Goal: Navigation & Orientation: Find specific page/section

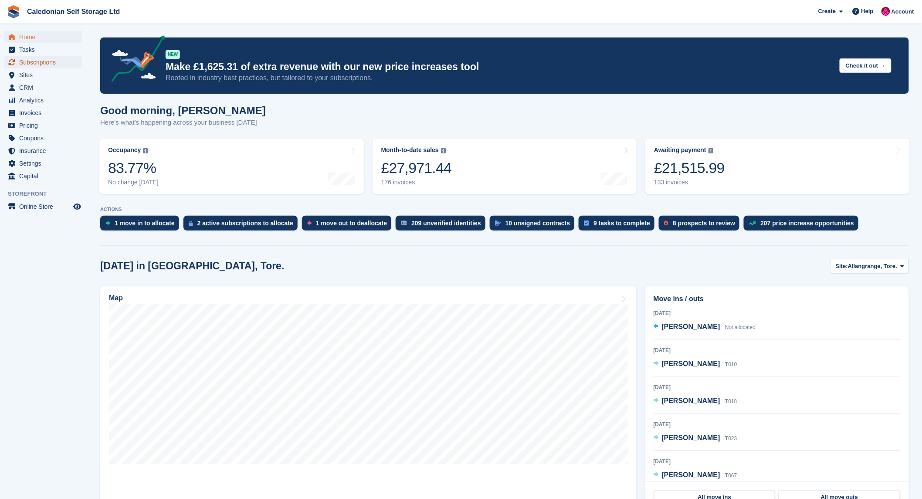
click at [27, 63] on span "Subscriptions" at bounding box center [45, 62] width 52 height 12
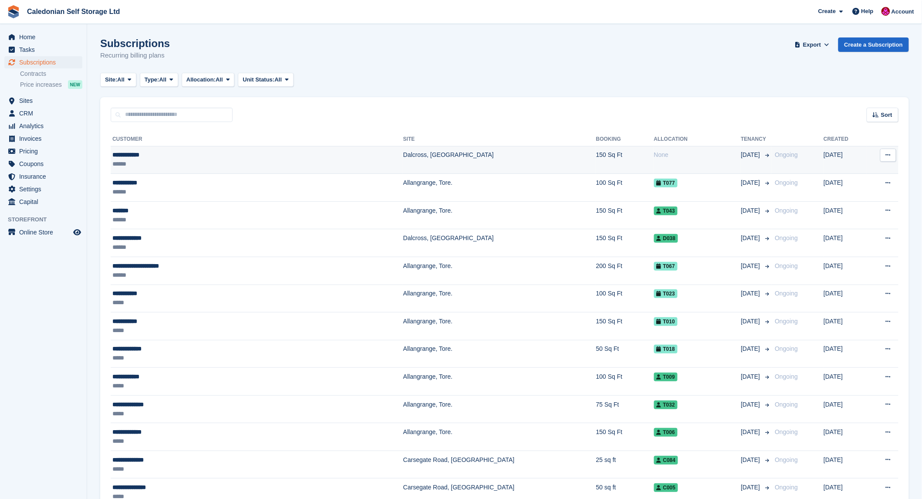
click at [122, 156] on div "**********" at bounding box center [195, 154] width 167 height 9
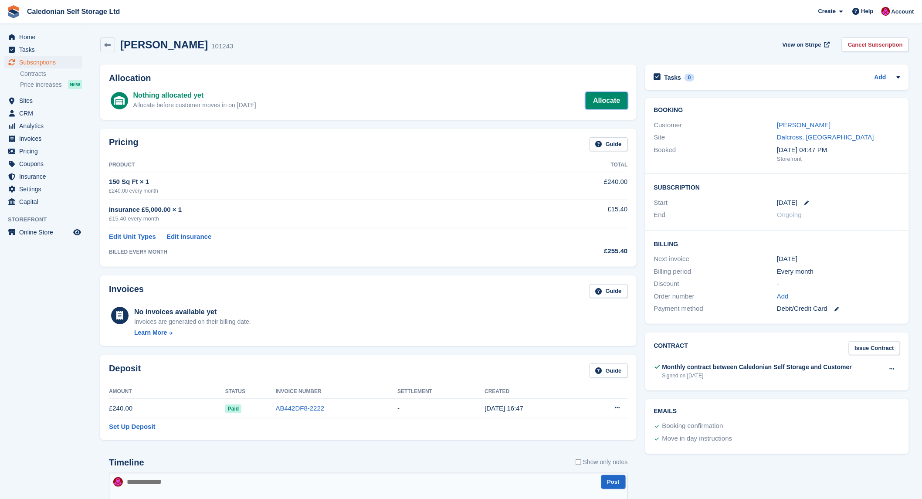
click at [615, 98] on link "Allocate" at bounding box center [606, 100] width 42 height 17
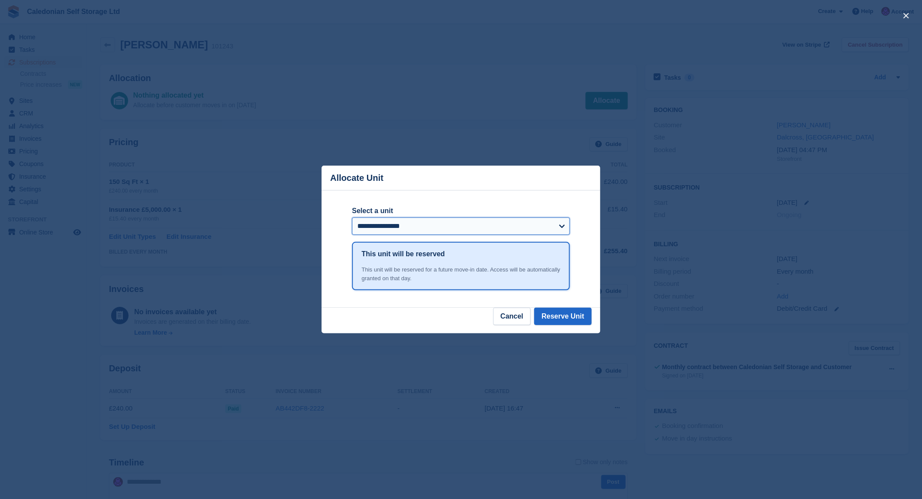
click at [562, 225] on select "**********" at bounding box center [461, 225] width 218 height 17
click at [526, 122] on div "close" at bounding box center [461, 249] width 922 height 499
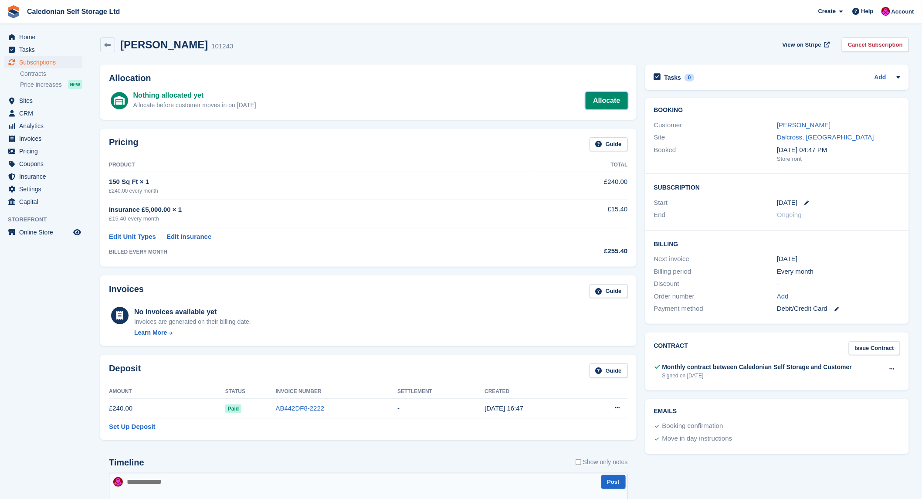
click at [603, 101] on link "Allocate" at bounding box center [606, 100] width 42 height 17
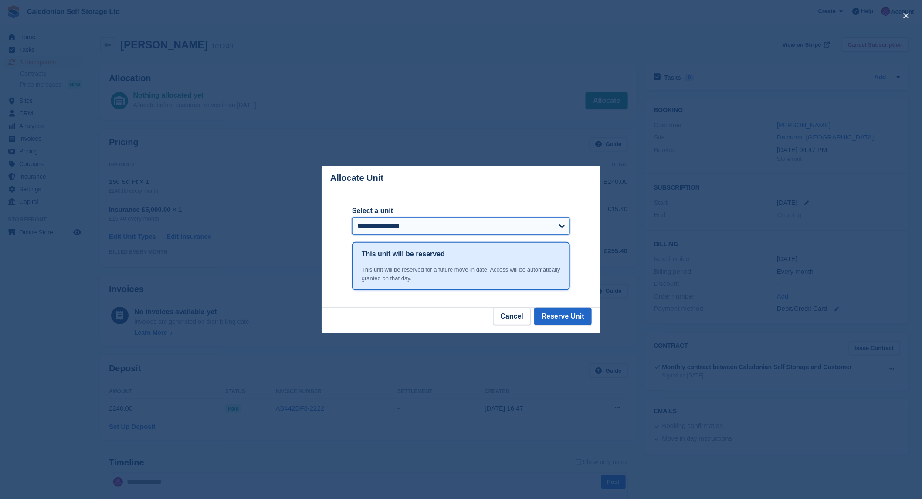
click at [562, 227] on select "**********" at bounding box center [461, 225] width 218 height 17
select select "******"
click at [352, 219] on select "**********" at bounding box center [461, 225] width 218 height 17
click at [565, 316] on button "Reserve Unit" at bounding box center [562, 316] width 57 height 17
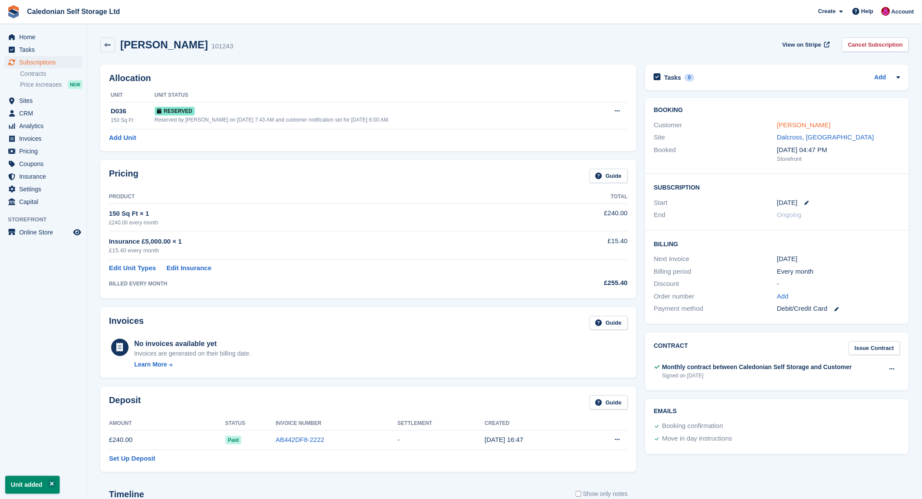
click at [792, 125] on link "Tim Alderson" at bounding box center [804, 124] width 54 height 7
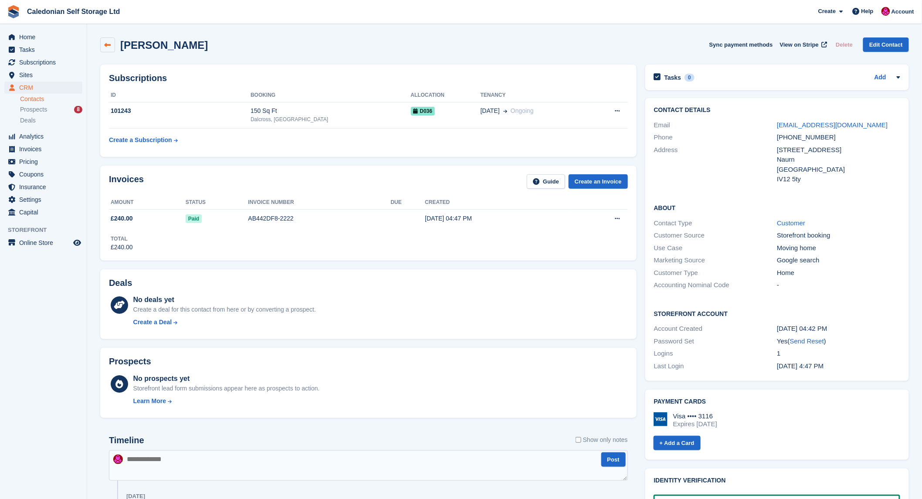
click at [107, 42] on icon at bounding box center [108, 45] width 7 height 7
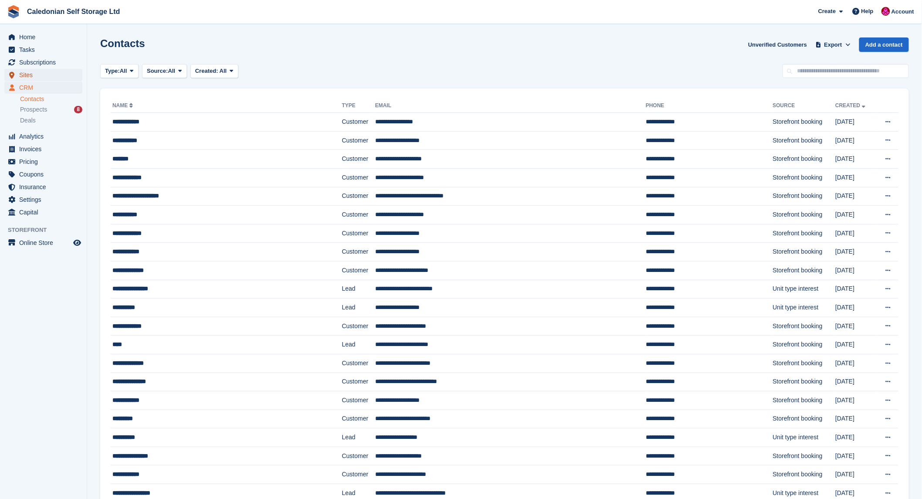
click at [18, 72] on link "Sites" at bounding box center [43, 75] width 78 height 12
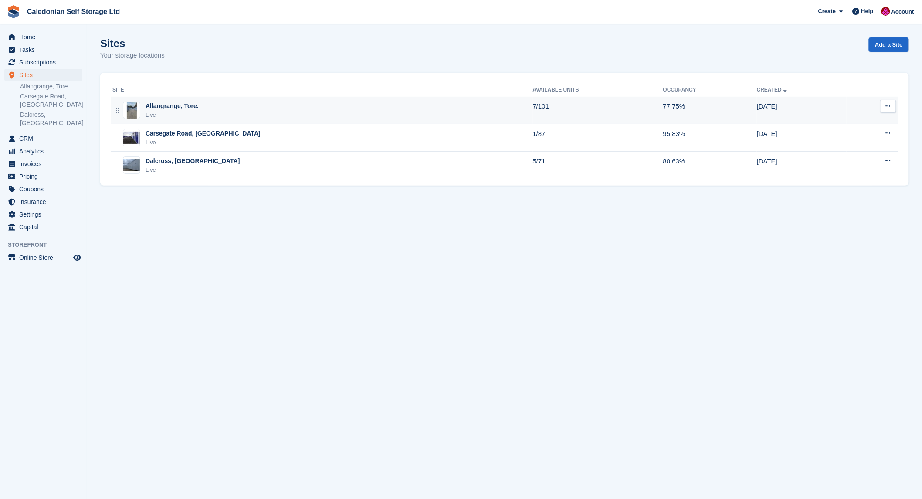
click at [145, 105] on div "Allangrange, Tore." at bounding box center [171, 105] width 53 height 9
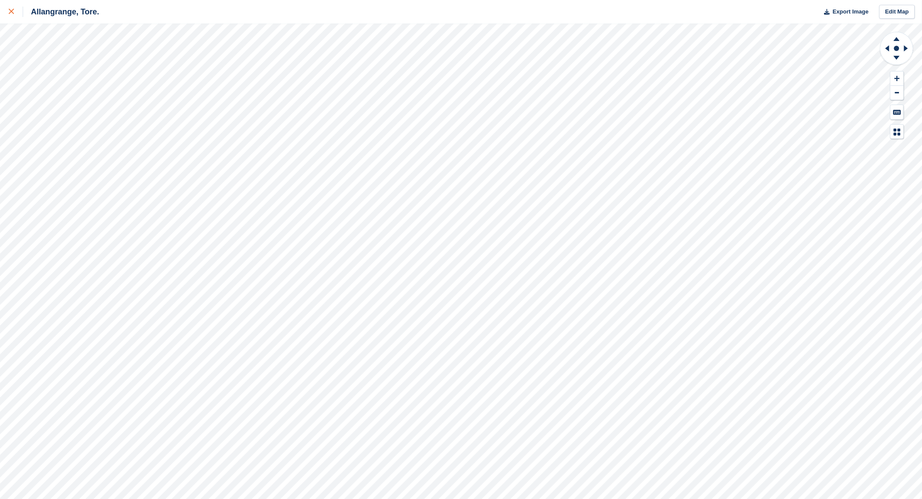
click at [13, 12] on icon at bounding box center [11, 11] width 5 height 5
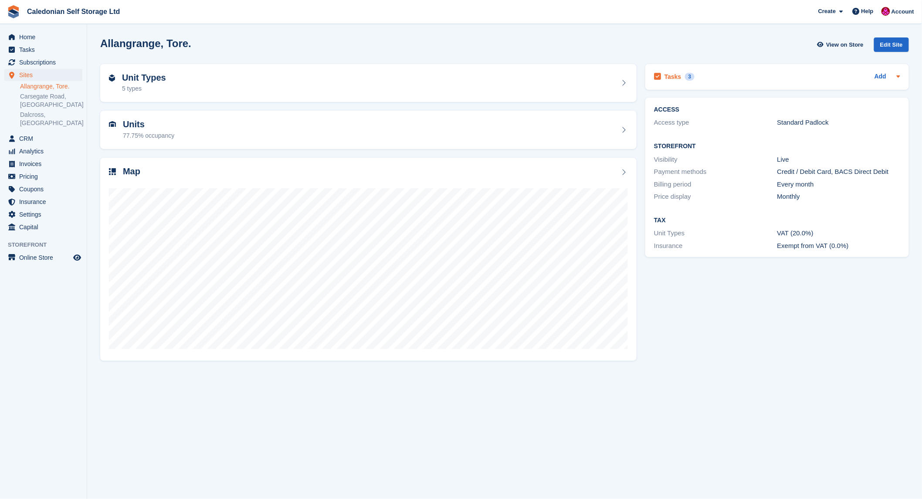
click at [671, 76] on h2 "Tasks" at bounding box center [672, 77] width 17 height 8
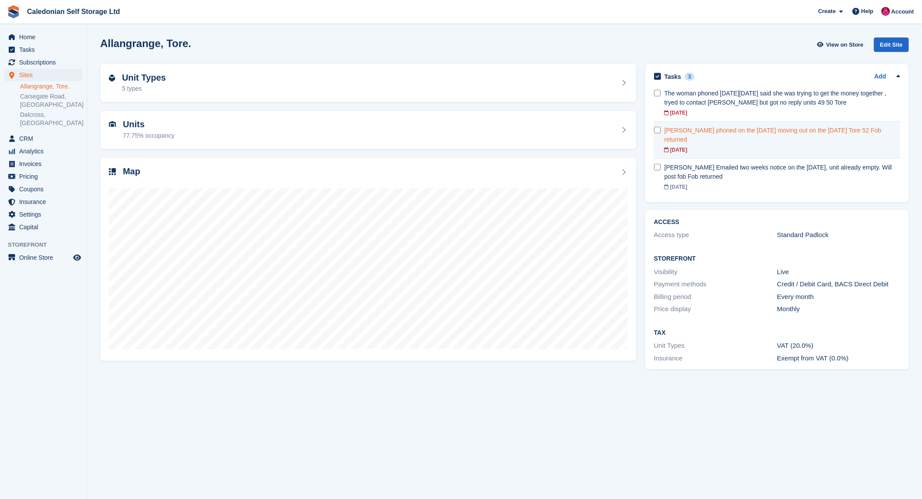
click at [691, 130] on div "[PERSON_NAME] phoned on the [DATE] moving out on the [DATE] Tore 52 Fob returned" at bounding box center [782, 135] width 236 height 18
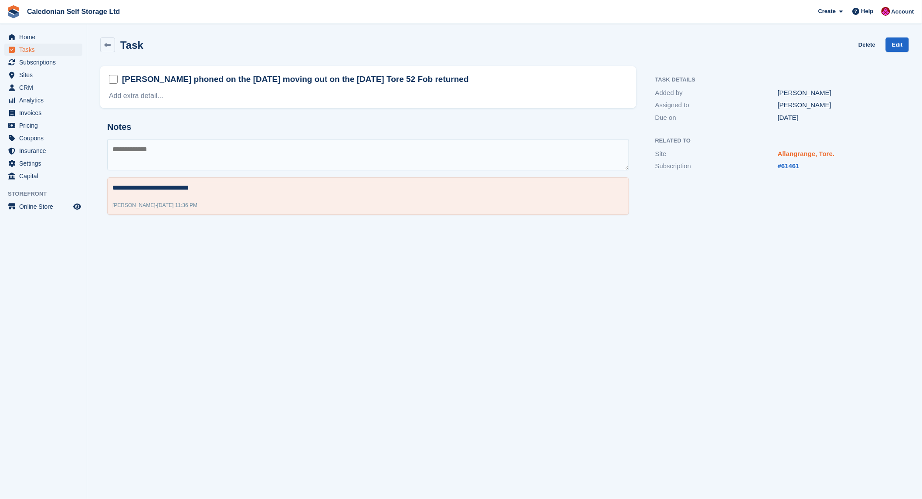
click at [820, 154] on link "Allangrange, Tore." at bounding box center [806, 153] width 57 height 7
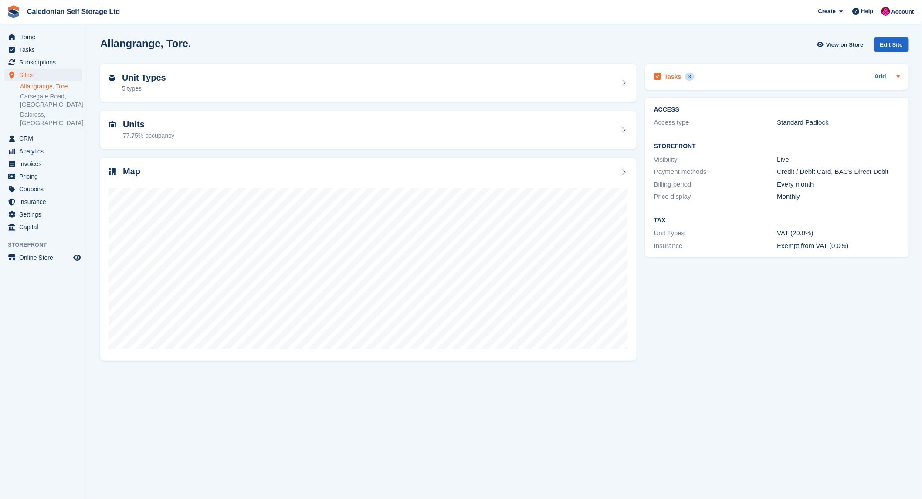
click at [686, 76] on div "3" at bounding box center [690, 77] width 10 height 8
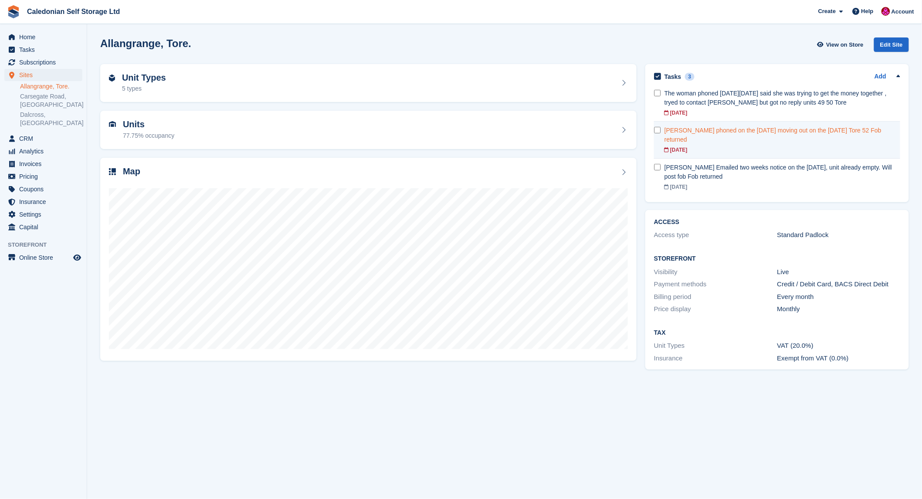
click at [678, 129] on div "[PERSON_NAME] phoned on the [DATE] moving out on the [DATE] Tore 52 Fob returned" at bounding box center [782, 135] width 236 height 18
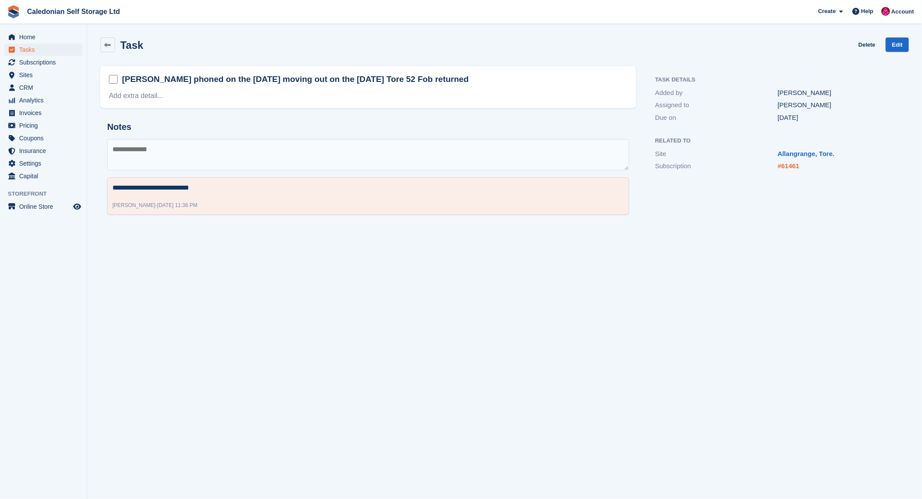
click at [788, 167] on link "#61461" at bounding box center [789, 165] width 22 height 7
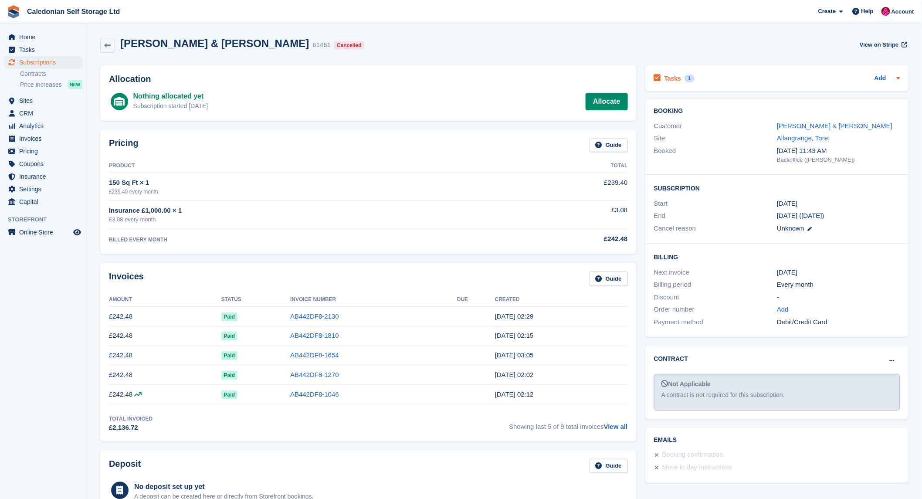
click at [744, 79] on div "Tasks 1 Add" at bounding box center [777, 78] width 246 height 12
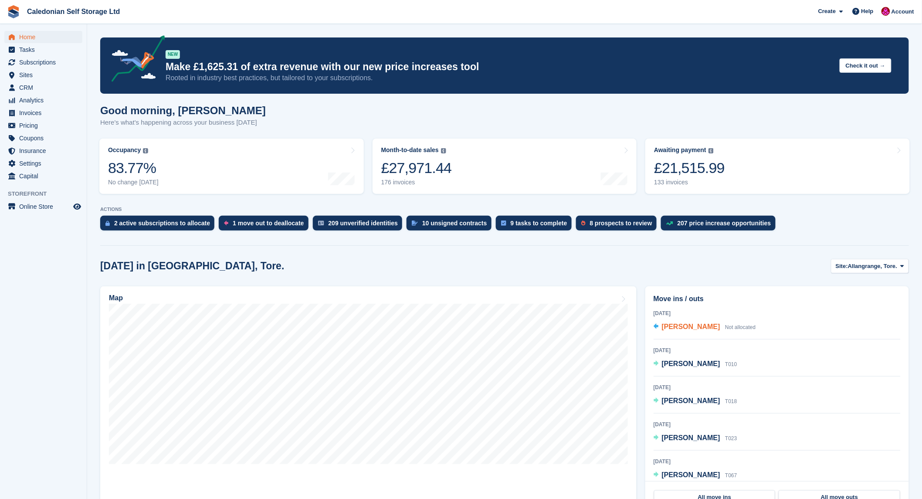
click at [674, 326] on span "Philip Hunt" at bounding box center [691, 326] width 58 height 7
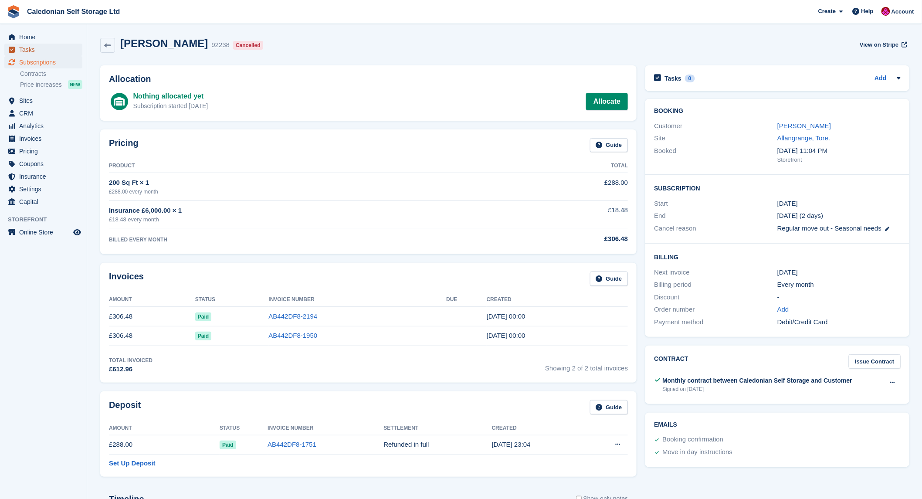
click at [28, 51] on span "Tasks" at bounding box center [45, 50] width 52 height 12
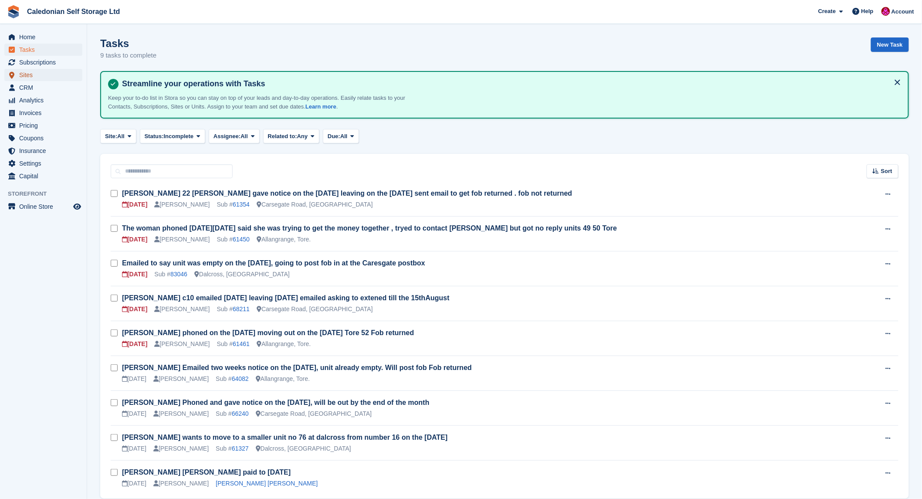
click at [22, 75] on span "Sites" at bounding box center [45, 75] width 52 height 12
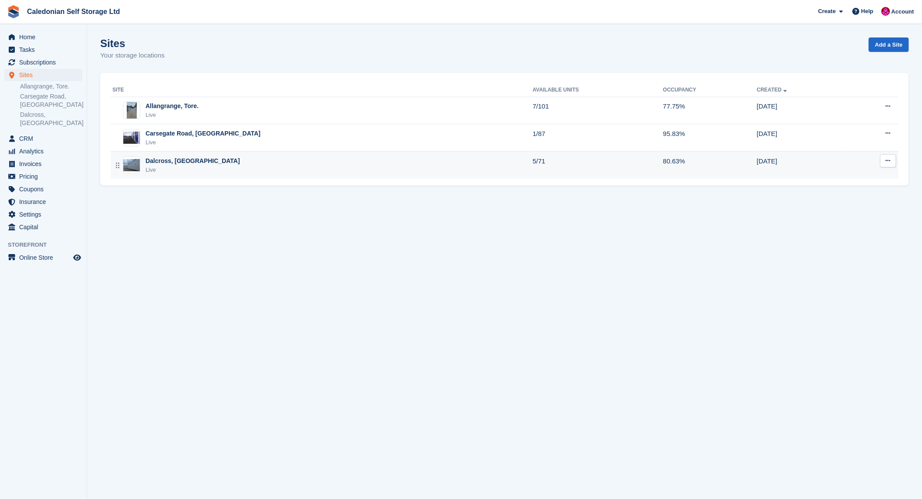
click at [153, 159] on div "Dalcross, [GEOGRAPHIC_DATA]" at bounding box center [192, 160] width 95 height 9
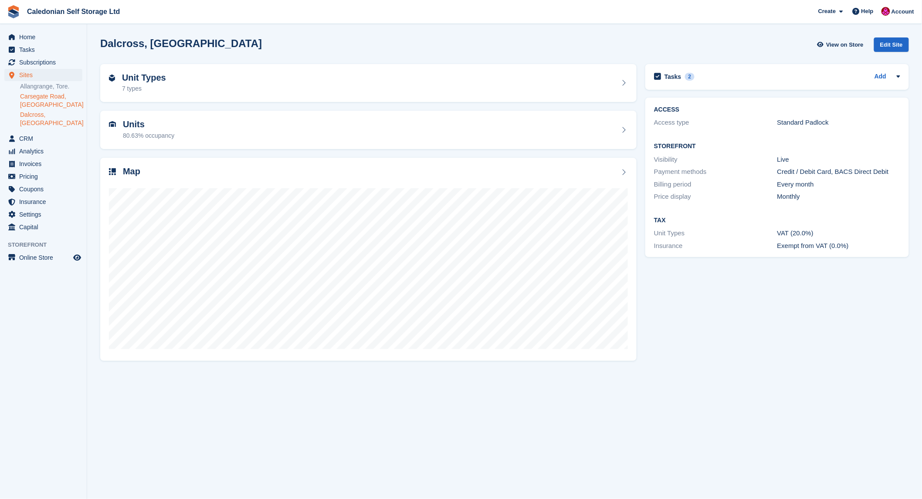
click at [42, 96] on link "Carsegate Road, [GEOGRAPHIC_DATA]" at bounding box center [51, 100] width 62 height 17
click at [128, 75] on h2 "Unit Types" at bounding box center [144, 78] width 44 height 10
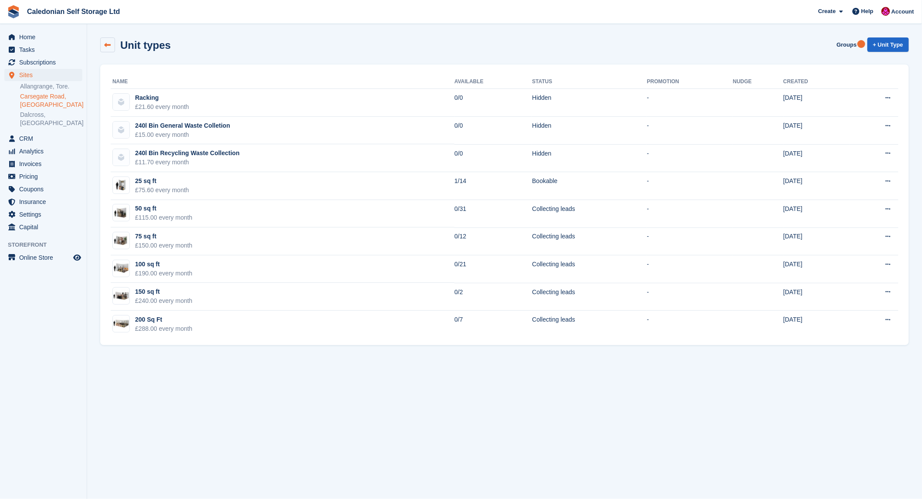
click at [106, 41] on link at bounding box center [107, 44] width 15 height 15
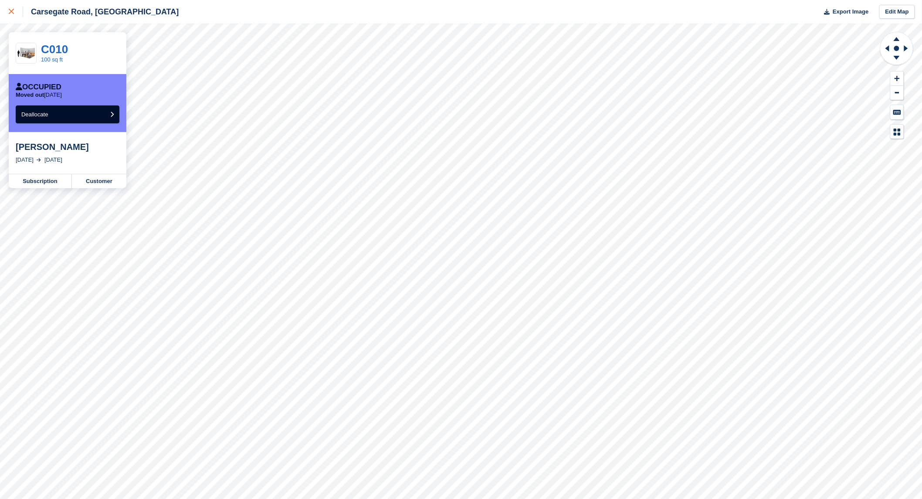
click at [14, 12] on div at bounding box center [16, 12] width 14 height 10
